Goal: Check status: Check status

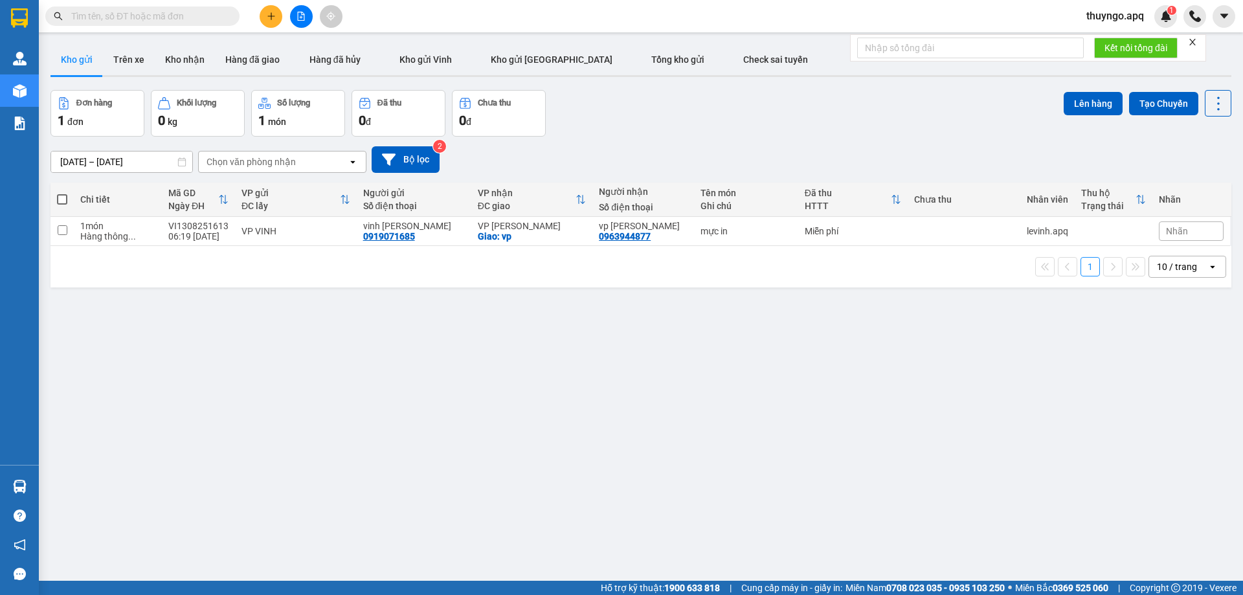
paste input "0349391392"
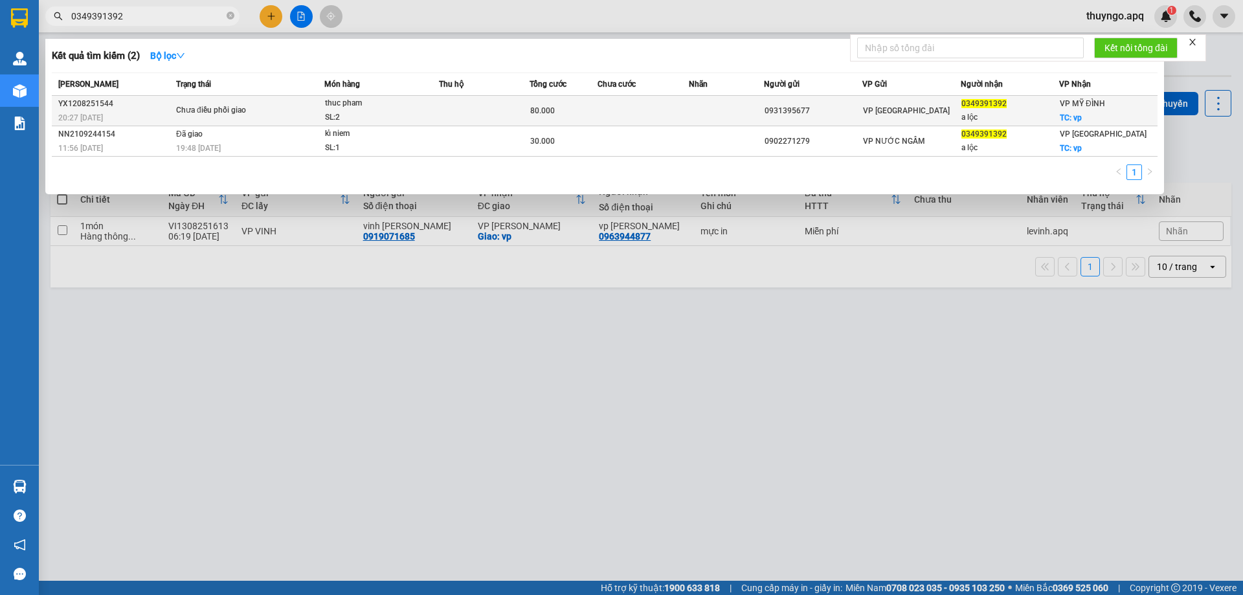
type input "0349391392"
click at [242, 106] on div "Chưa điều phối giao" at bounding box center [224, 111] width 97 height 14
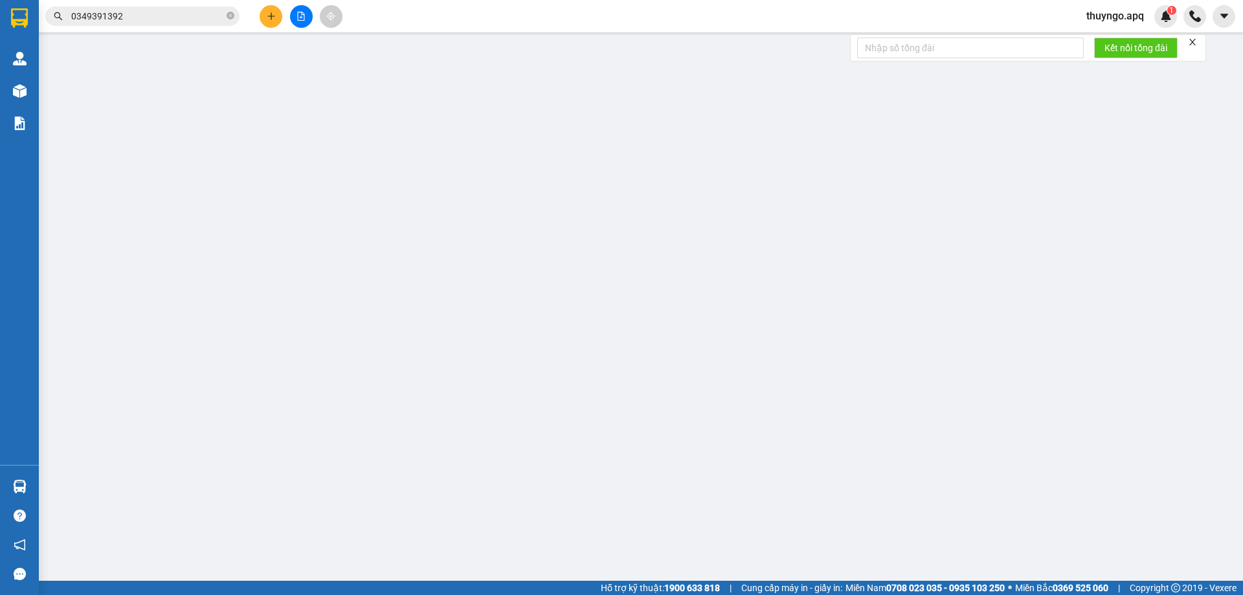
click at [187, 20] on span "Lịch sử" at bounding box center [180, 21] width 46 height 10
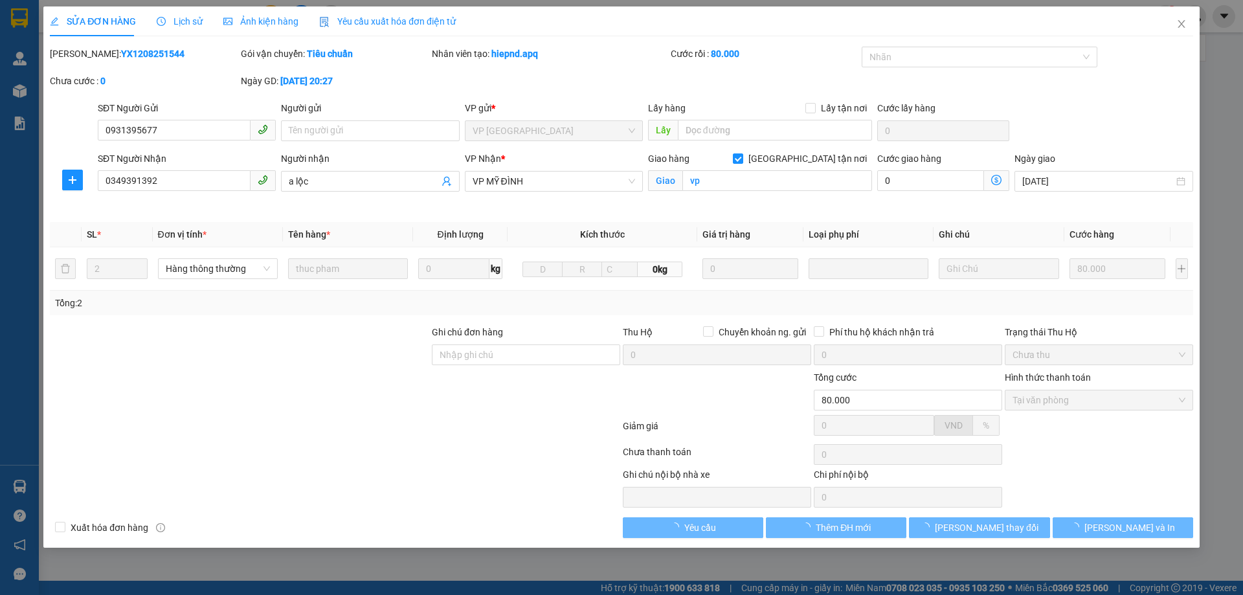
type input "0931395677"
type input "0349391392"
type input "a lộc"
checkbox input "true"
type input "vp"
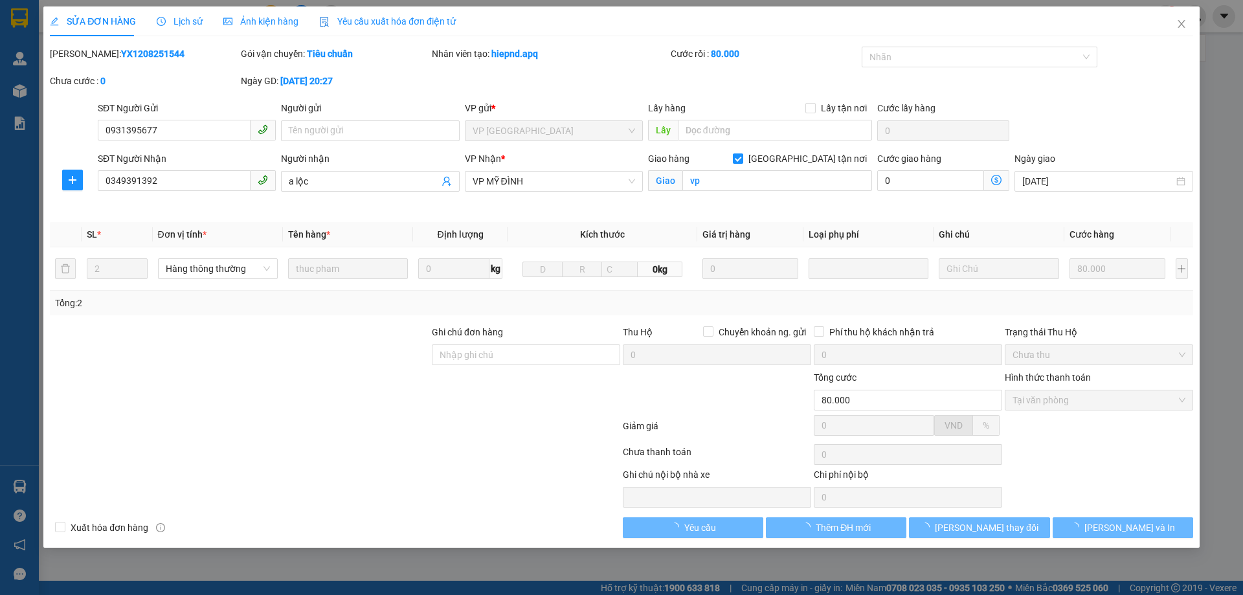
type input "80.000"
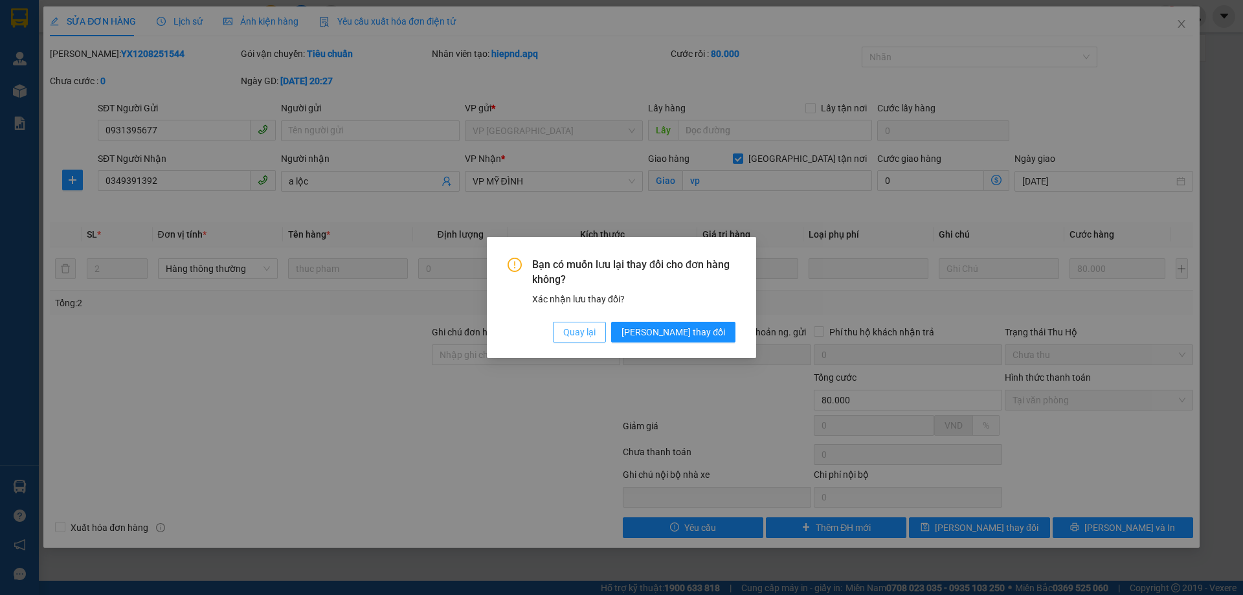
click at [596, 336] on span "Quay lại" at bounding box center [579, 332] width 32 height 14
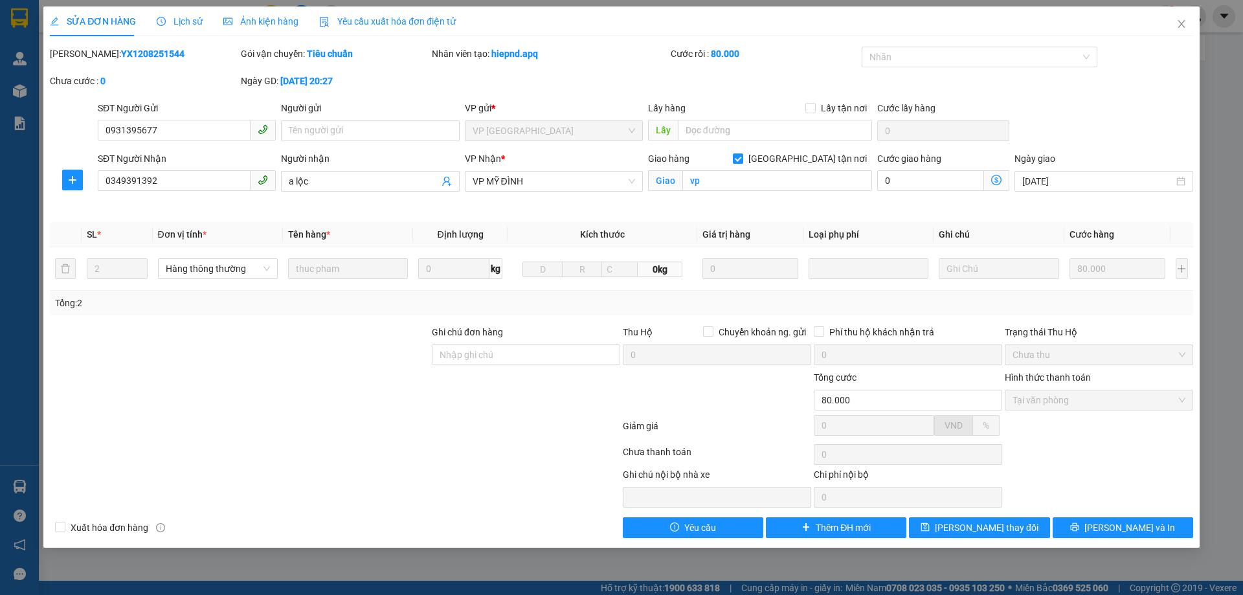
click at [192, 14] on div "Lịch sử" at bounding box center [180, 21] width 46 height 30
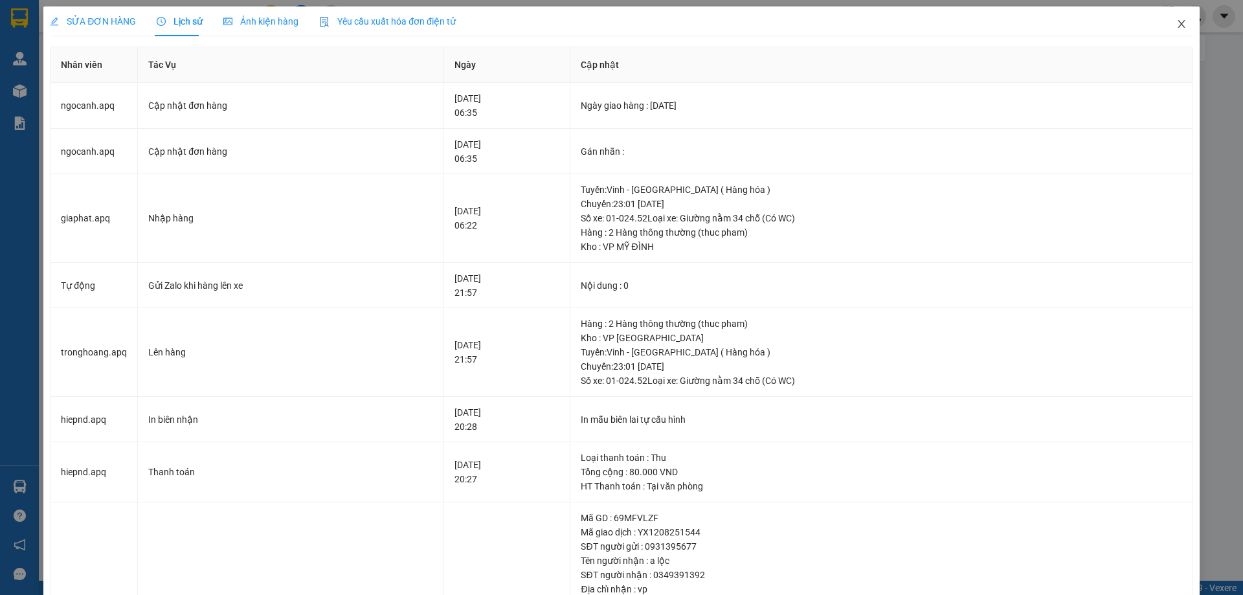
click at [1176, 26] on icon "close" at bounding box center [1181, 24] width 10 height 10
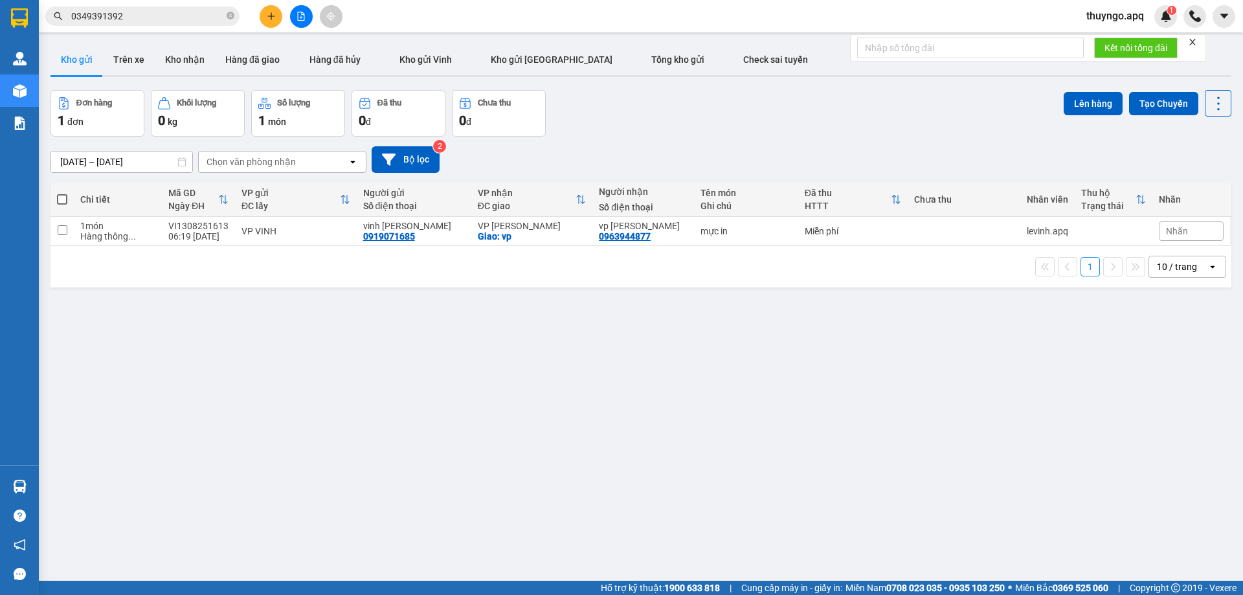
click at [146, 16] on input "0349391392" at bounding box center [147, 16] width 153 height 14
